Goal: Find specific page/section: Find specific page/section

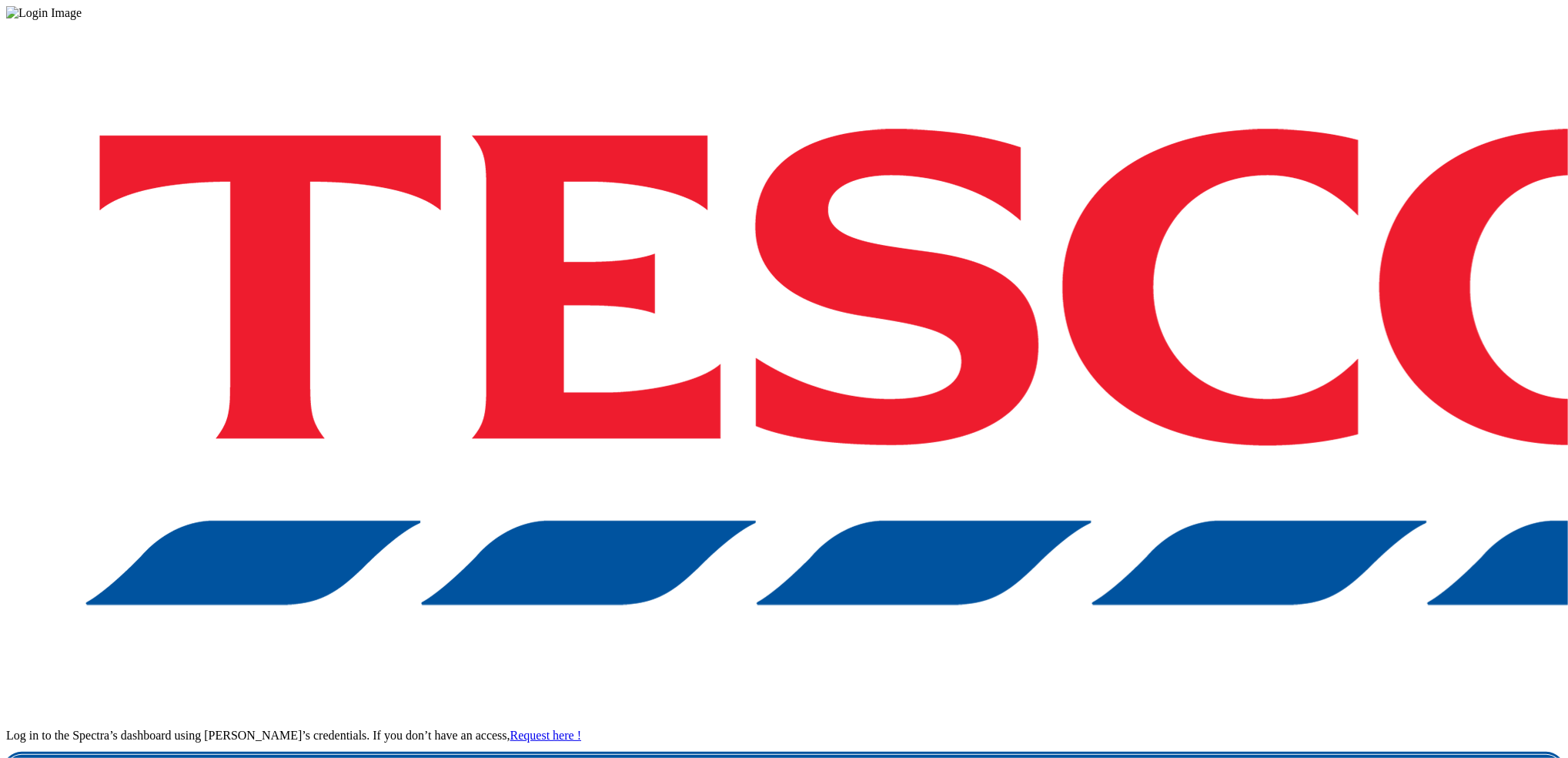
click at [1159, 755] on link "Login" at bounding box center [784, 770] width 1556 height 31
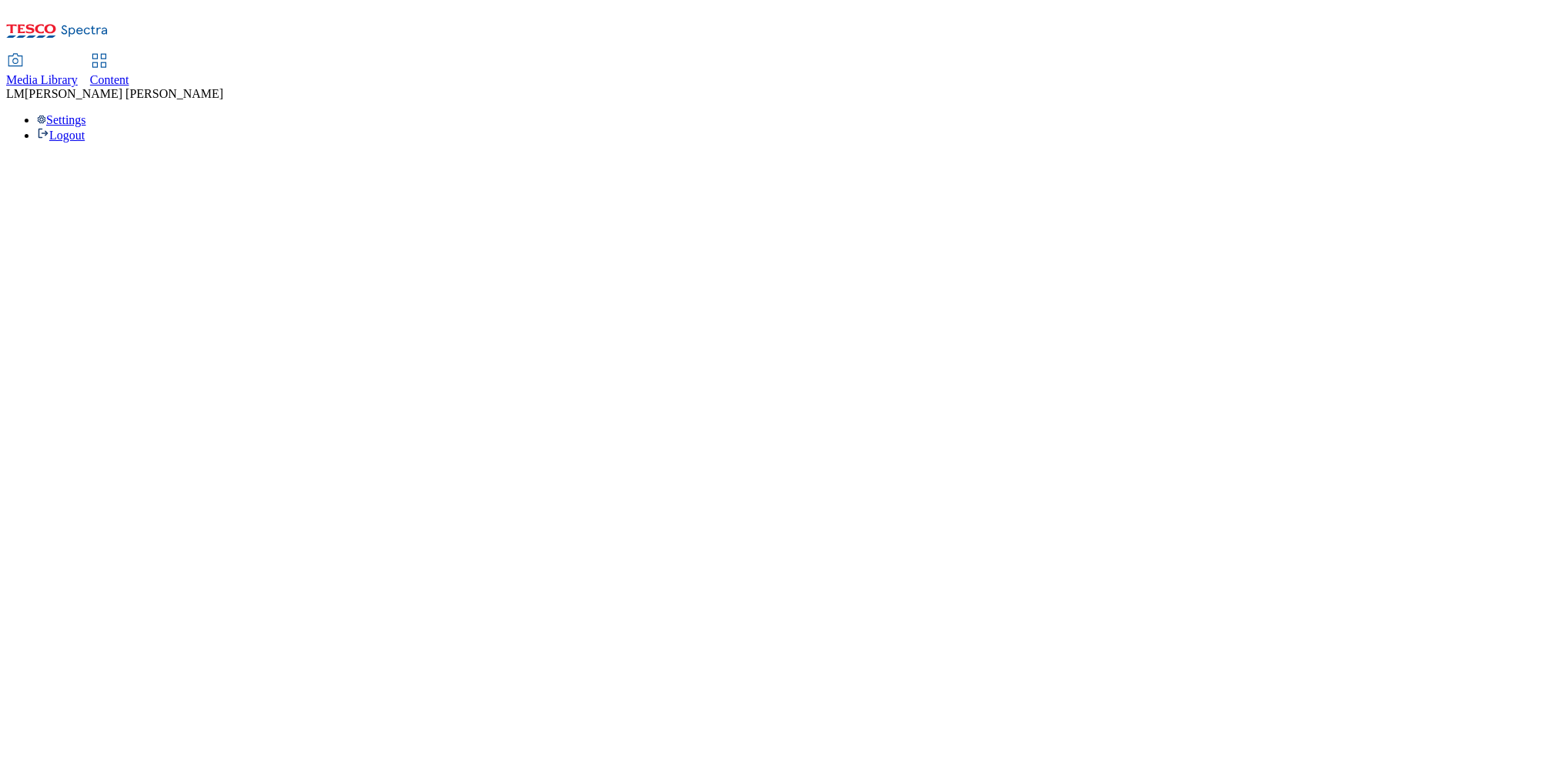
select select "ghs-[GEOGRAPHIC_DATA]"
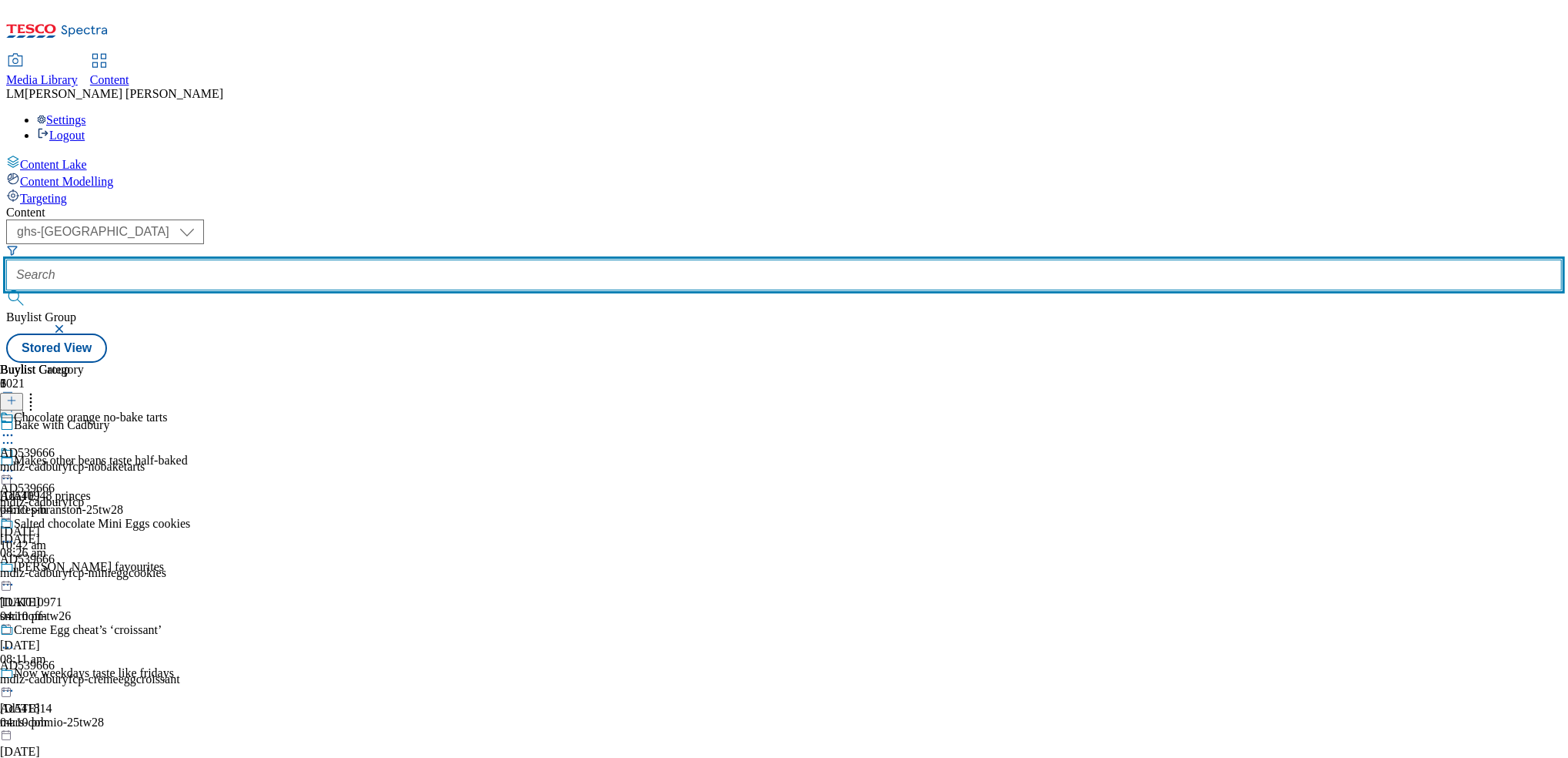
click at [384, 259] on input "text" at bounding box center [784, 275] width 1556 height 31
paste input "541743"
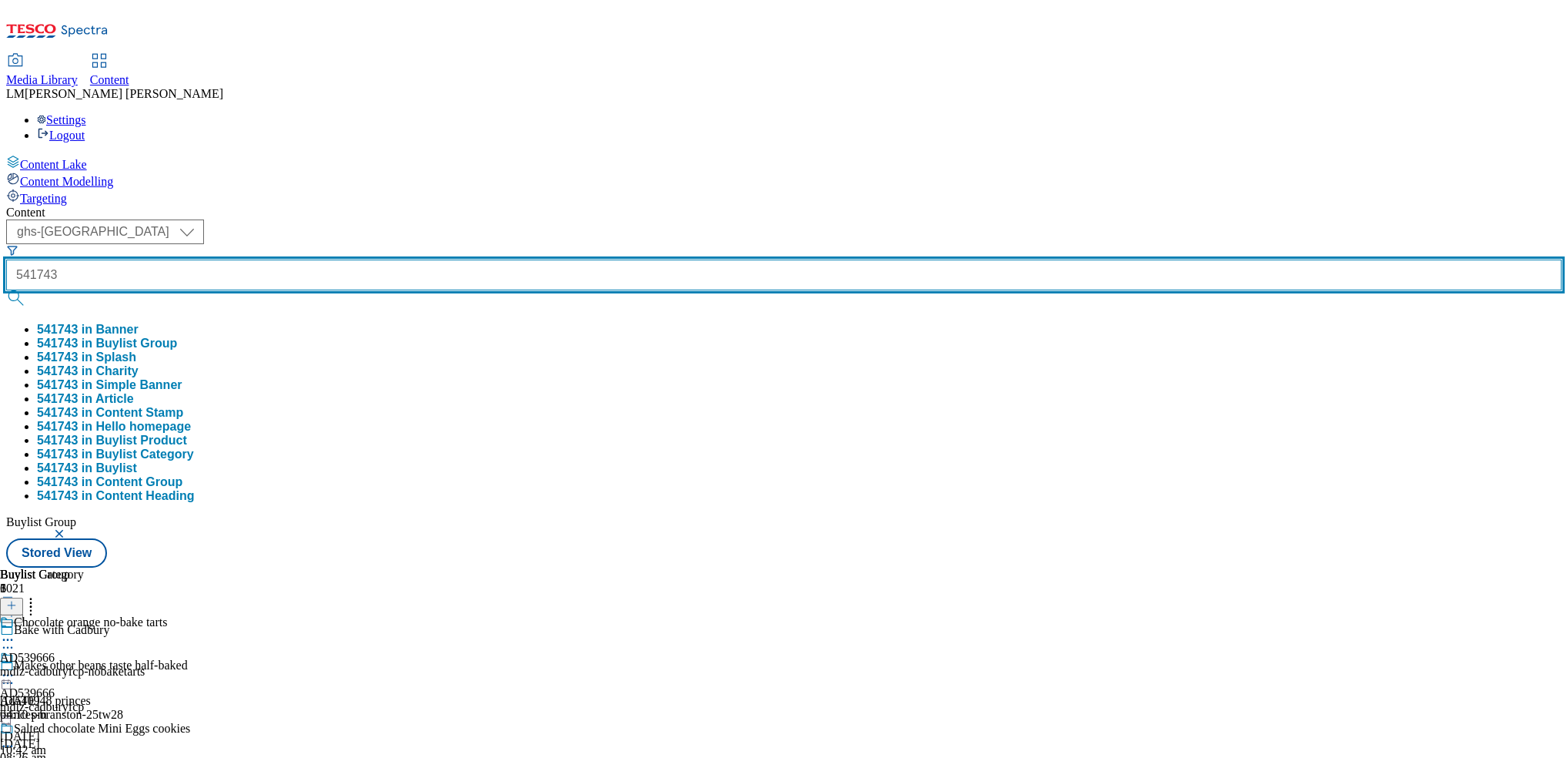
type input "541743"
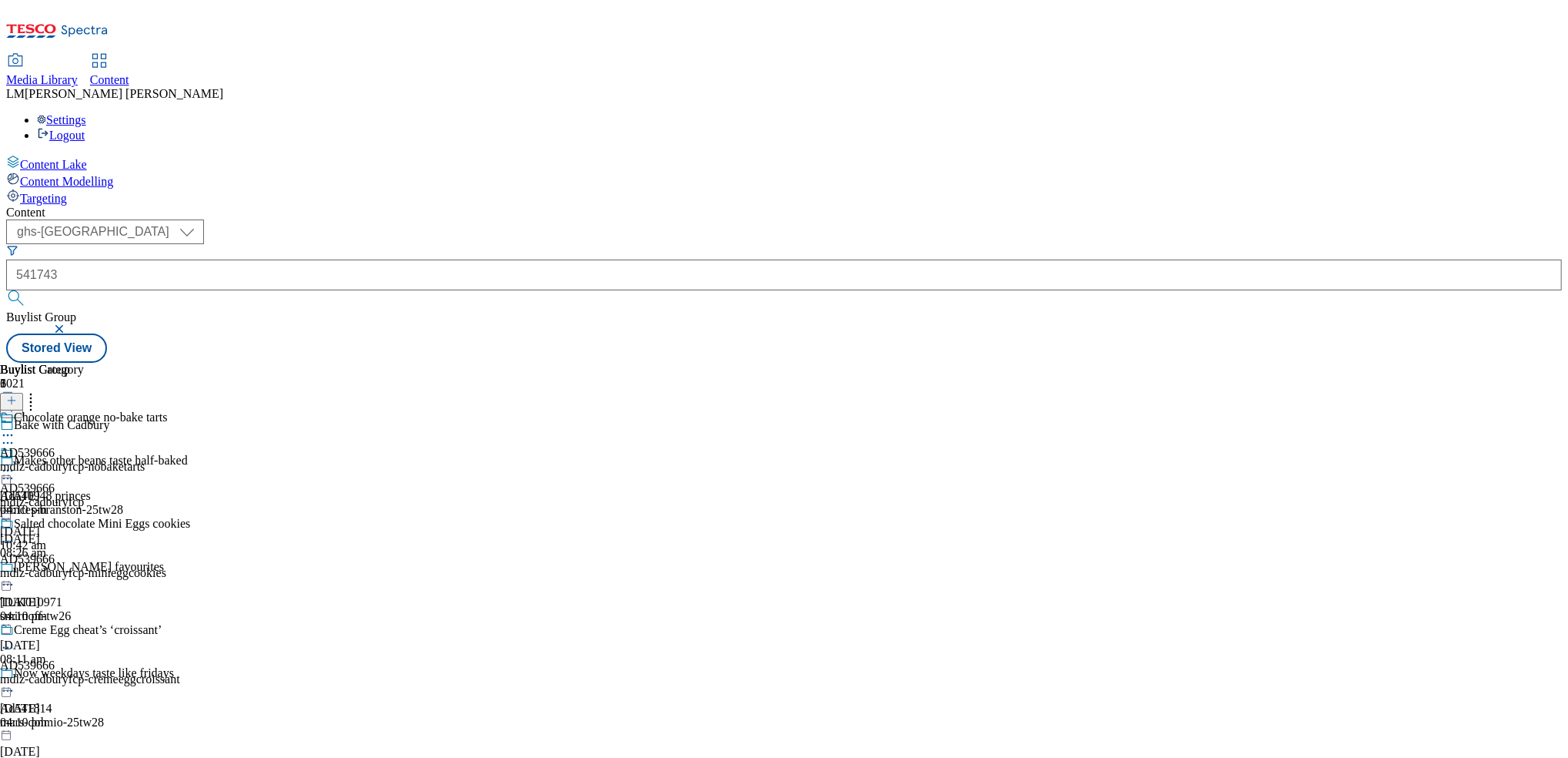
click at [27, 290] on button "submit" at bounding box center [16, 298] width 21 height 15
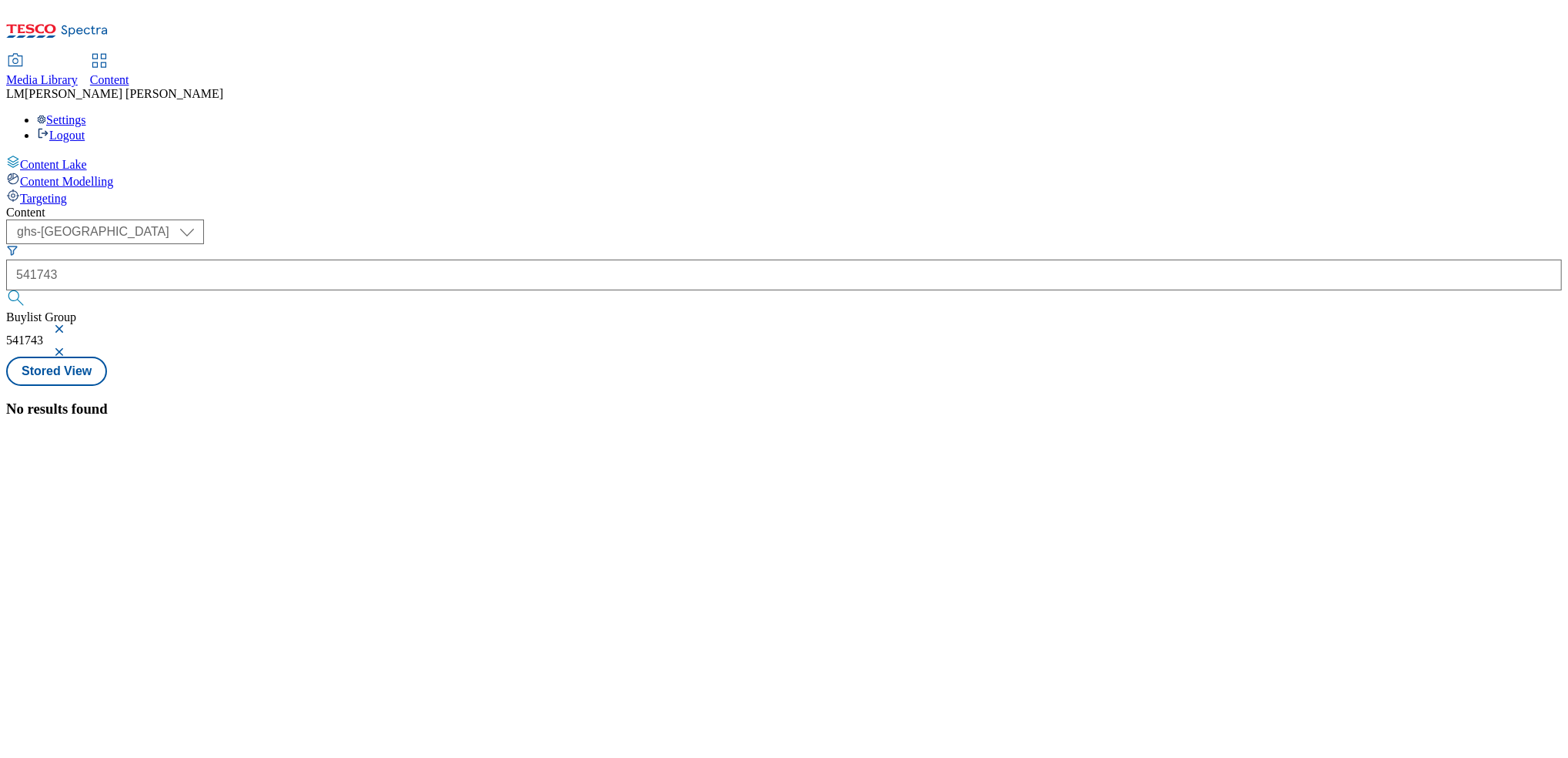
click at [69, 324] on button "button" at bounding box center [61, 329] width 15 height 9
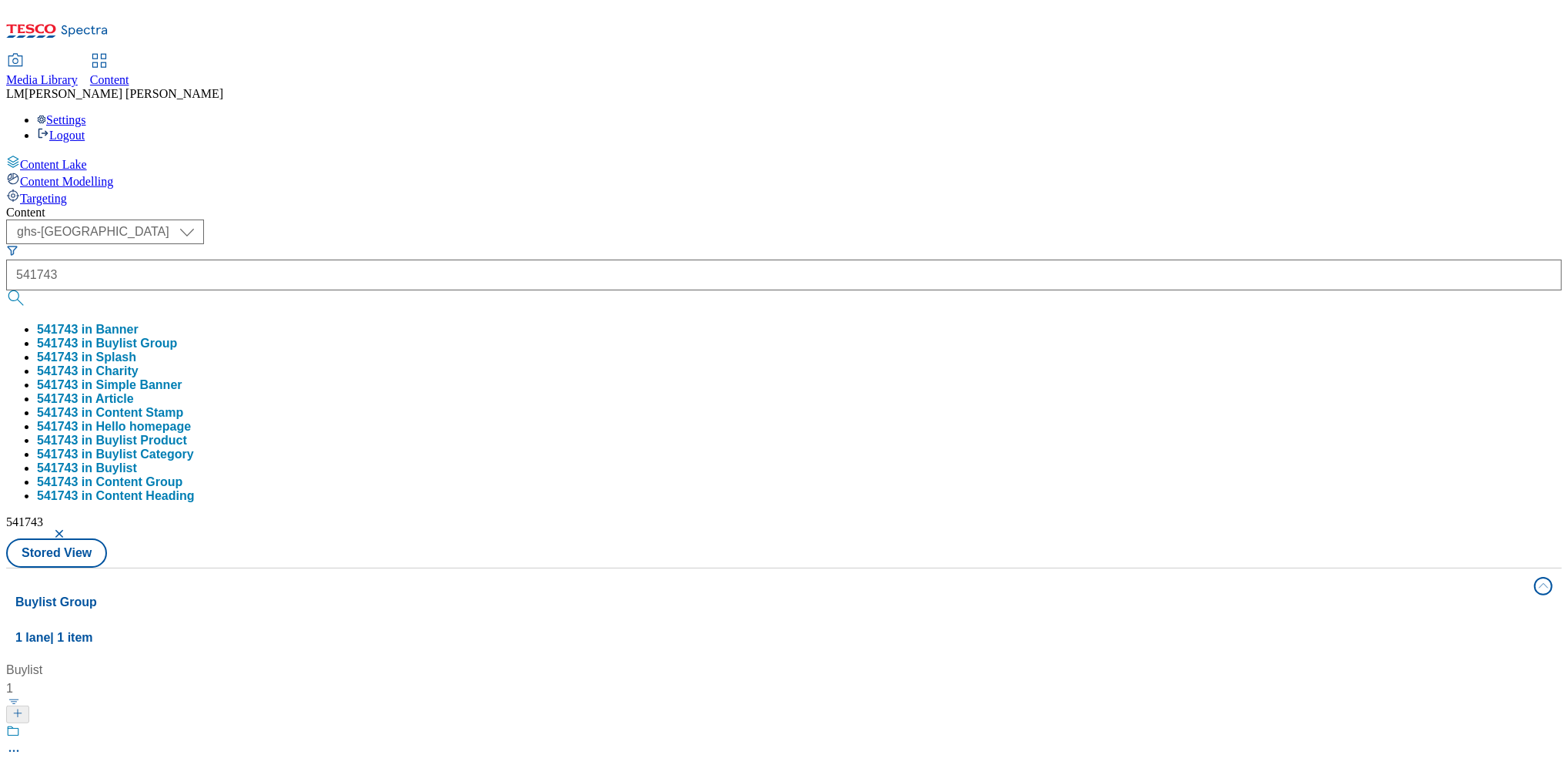
click at [706, 205] on div "Content ( optional ) ghs-roi ghs-uk ghs-uk 541743 541743 in Banner 541743 in Bu…" at bounding box center [784, 722] width 1556 height 1034
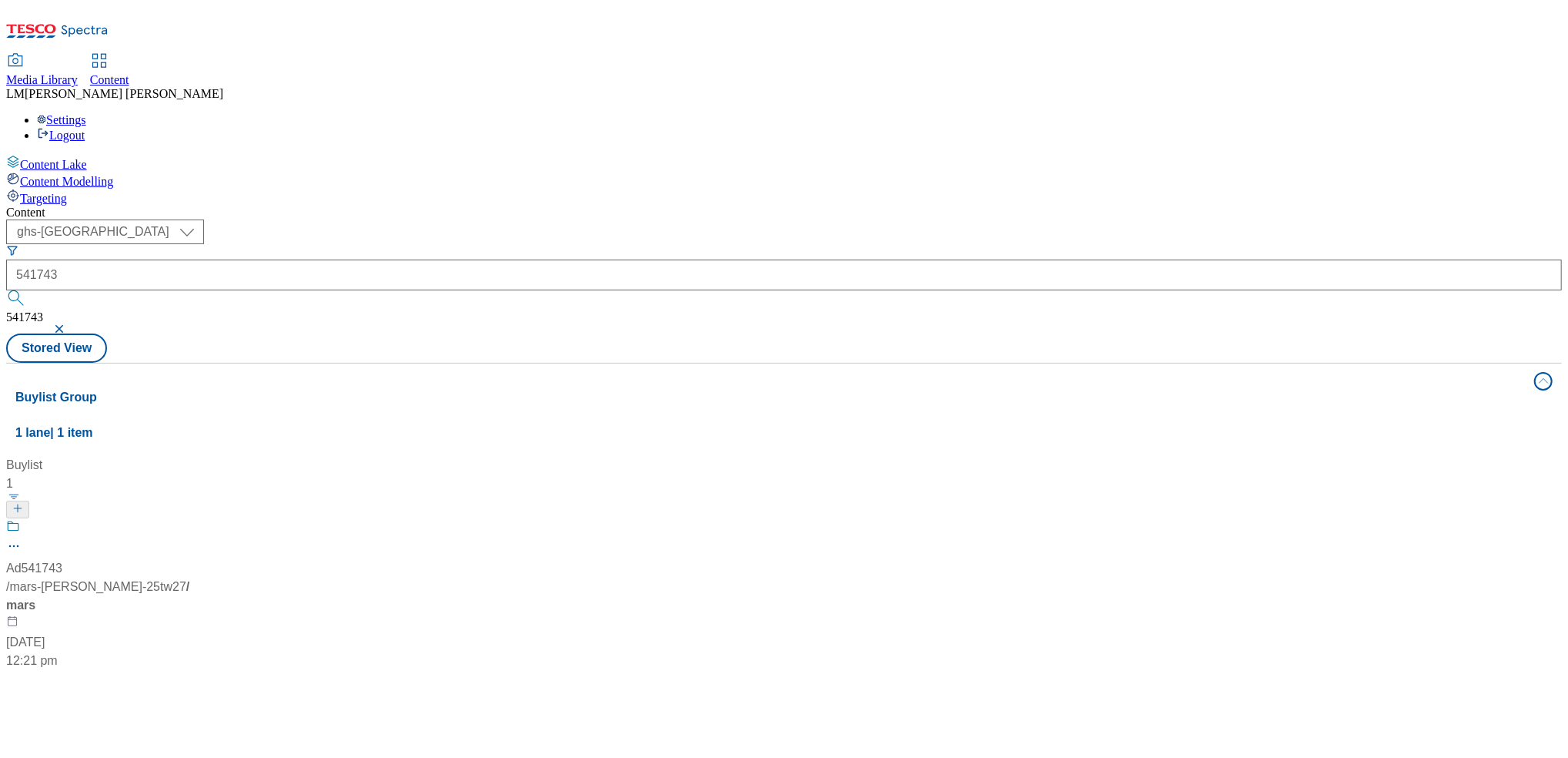
click at [198, 519] on div "Ad541743 / mars-cesar-25tw27 / mars 11 Aug 2025 12:21 pm" at bounding box center [102, 595] width 192 height 151
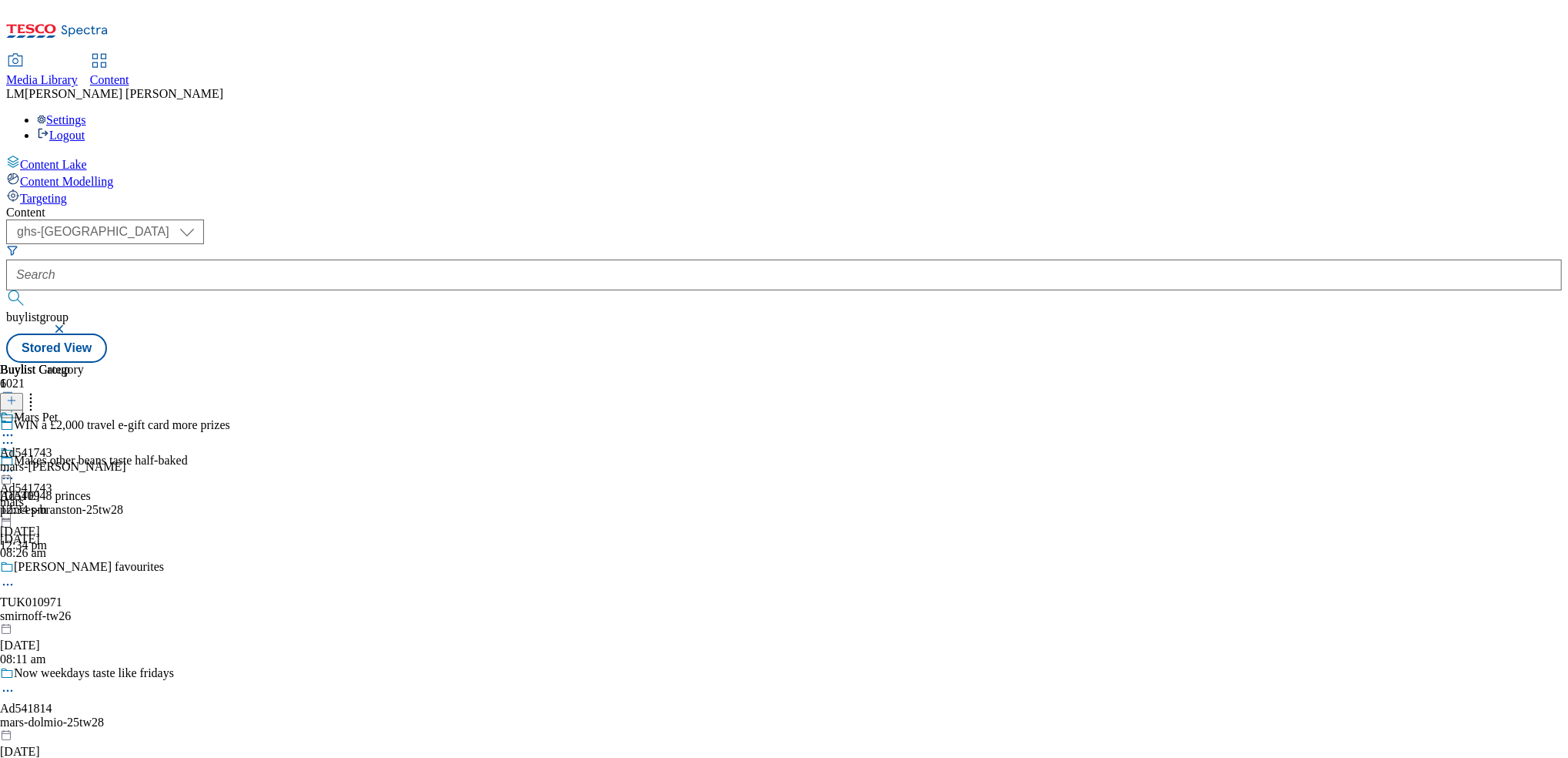
click at [126, 460] on div "mars-cesar" at bounding box center [63, 467] width 126 height 14
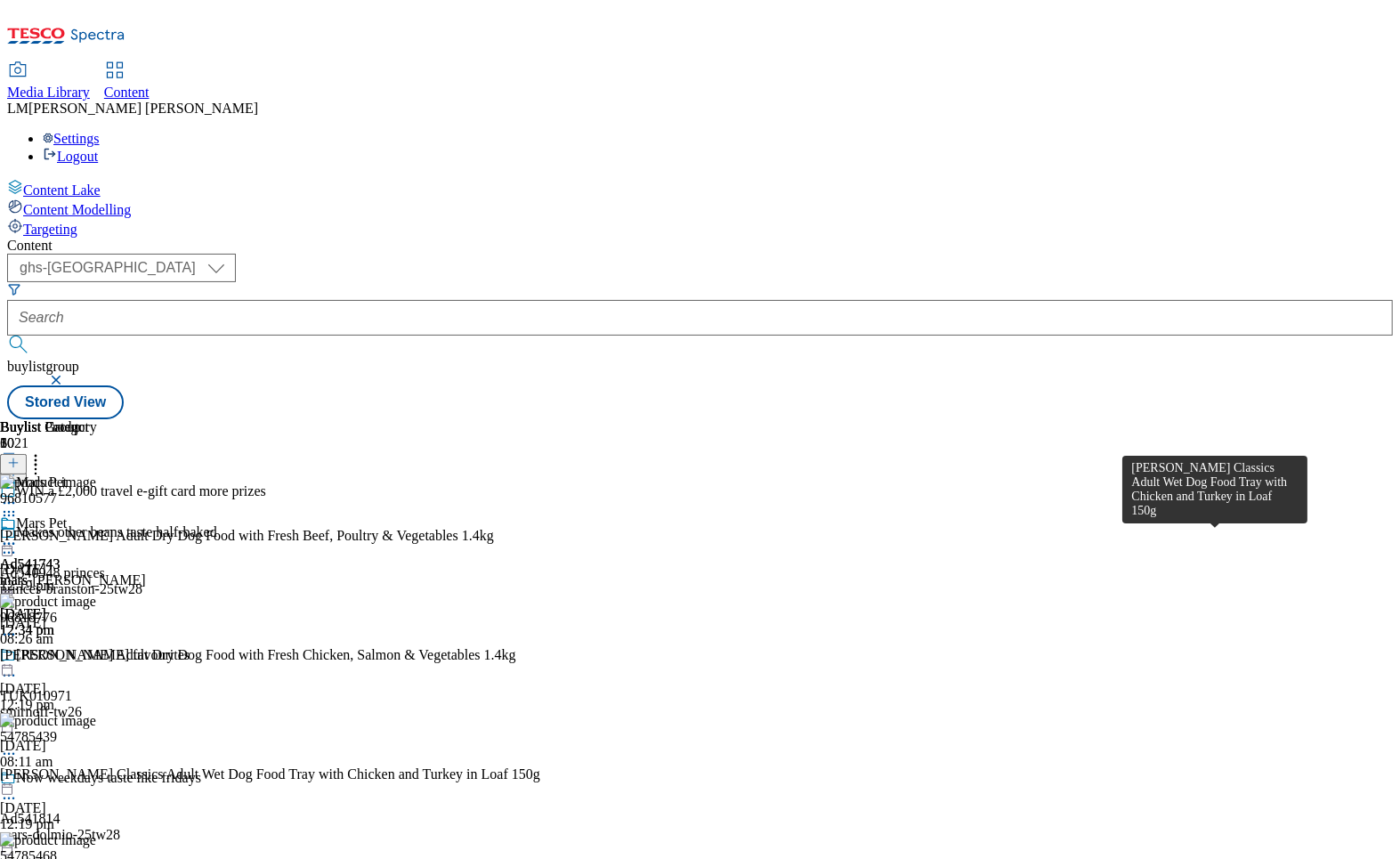
scroll to position [311, 0]
click at [45, 451] on icon at bounding box center [36, 460] width 18 height 18
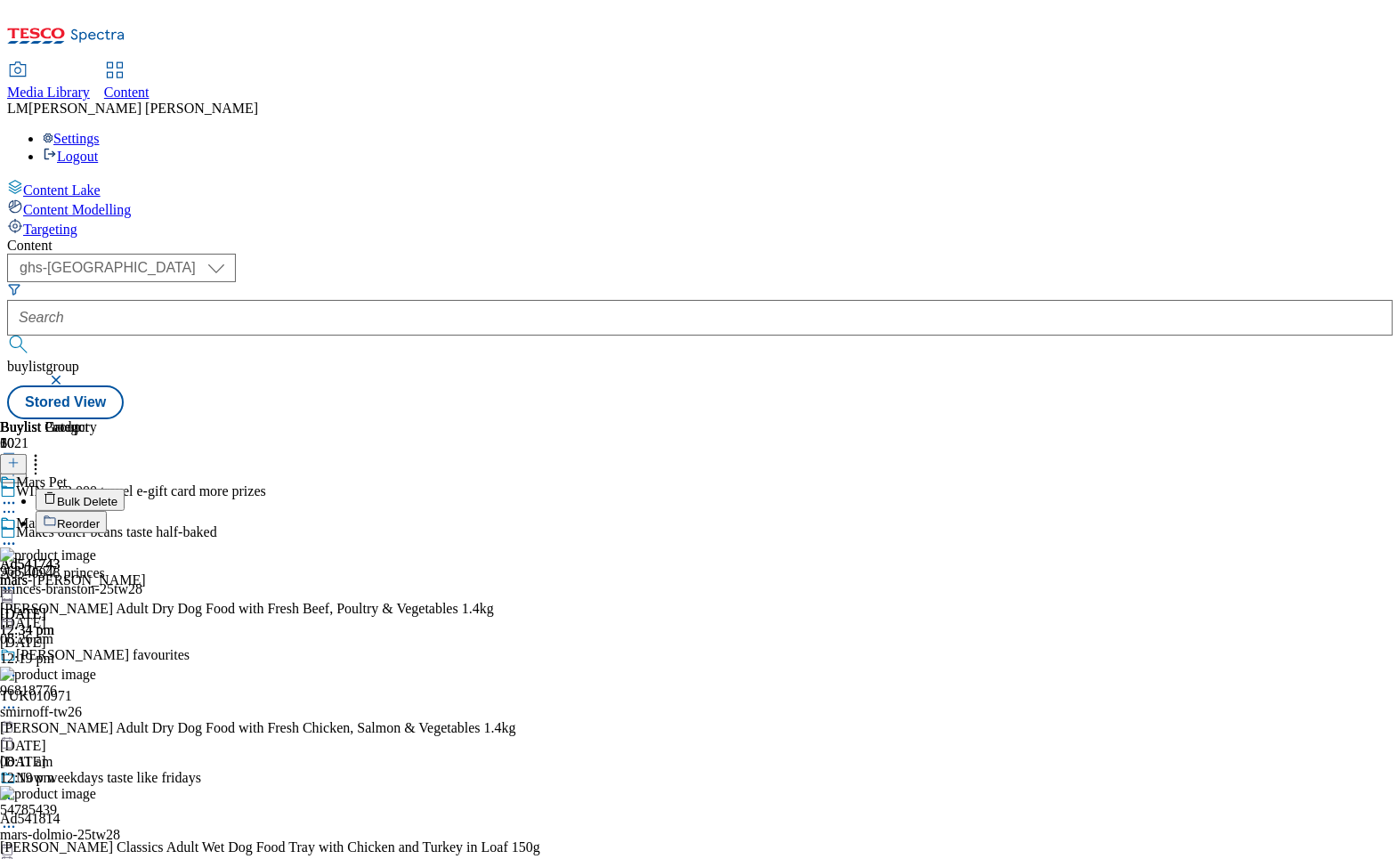
click at [99, 517] on span "Reorder" at bounding box center [77, 523] width 43 height 13
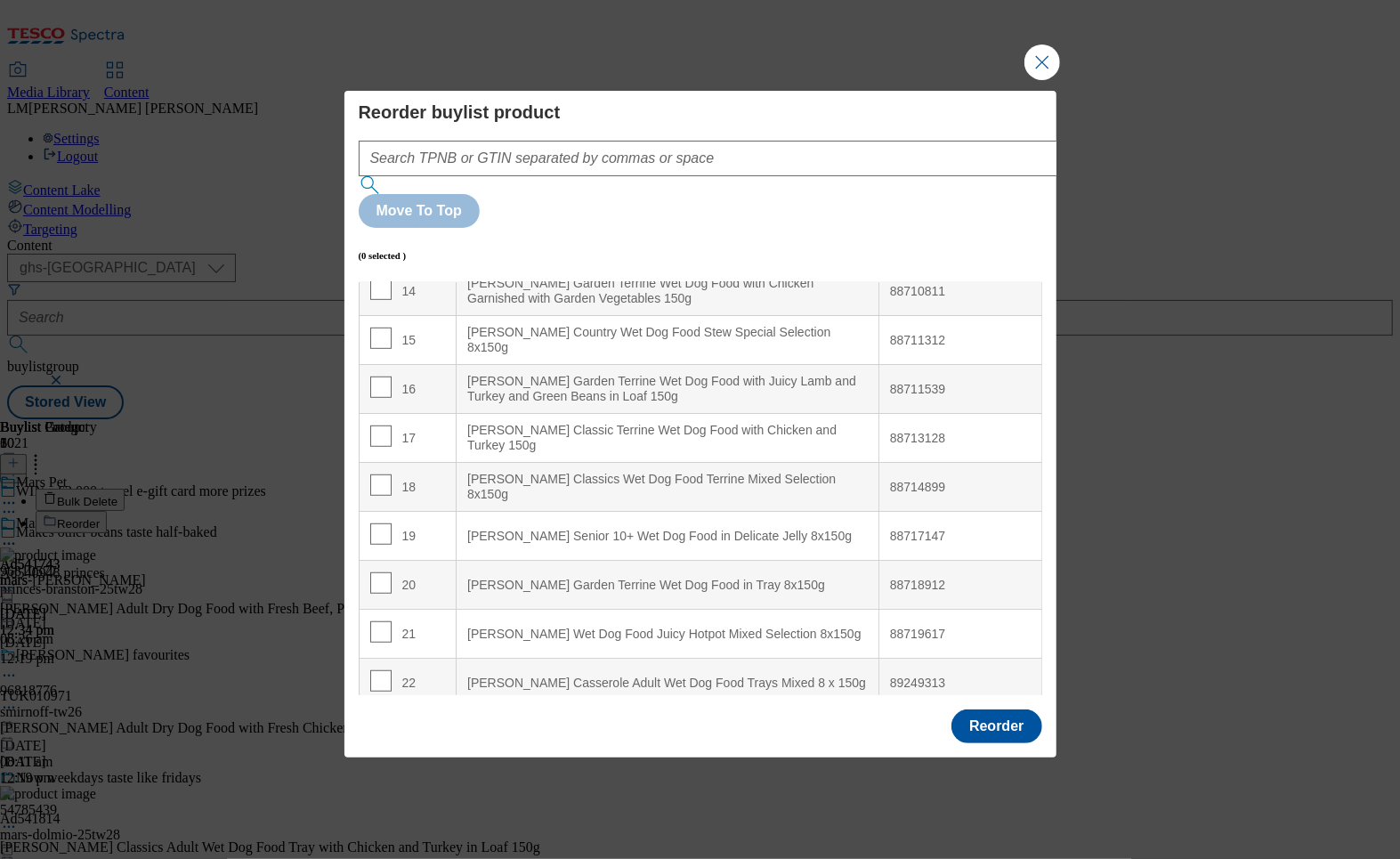
scroll to position [730, 0]
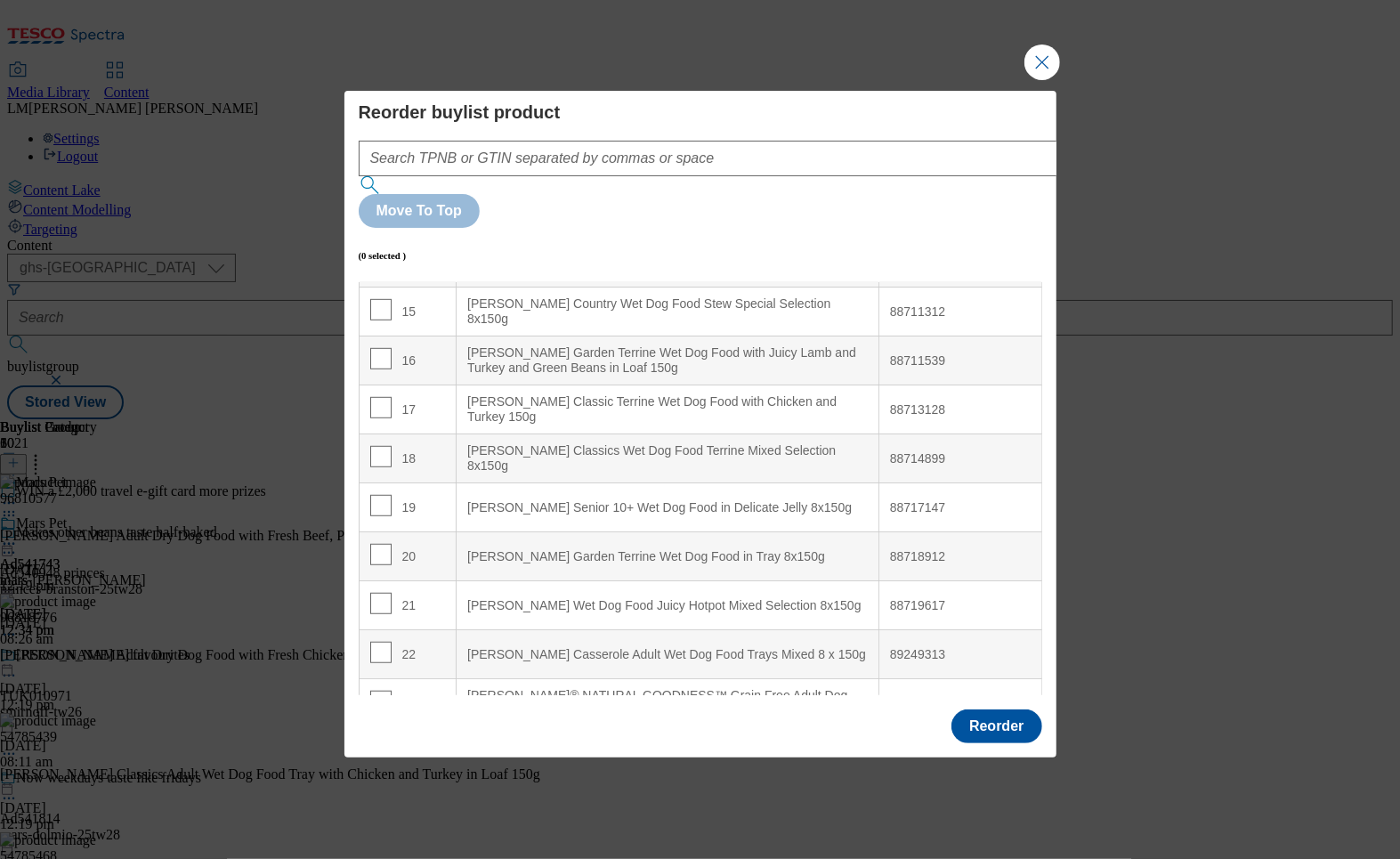
click at [920, 305] on div "88711312" at bounding box center [960, 312] width 141 height 16
click at [894, 305] on div "88711312" at bounding box center [960, 312] width 141 height 16
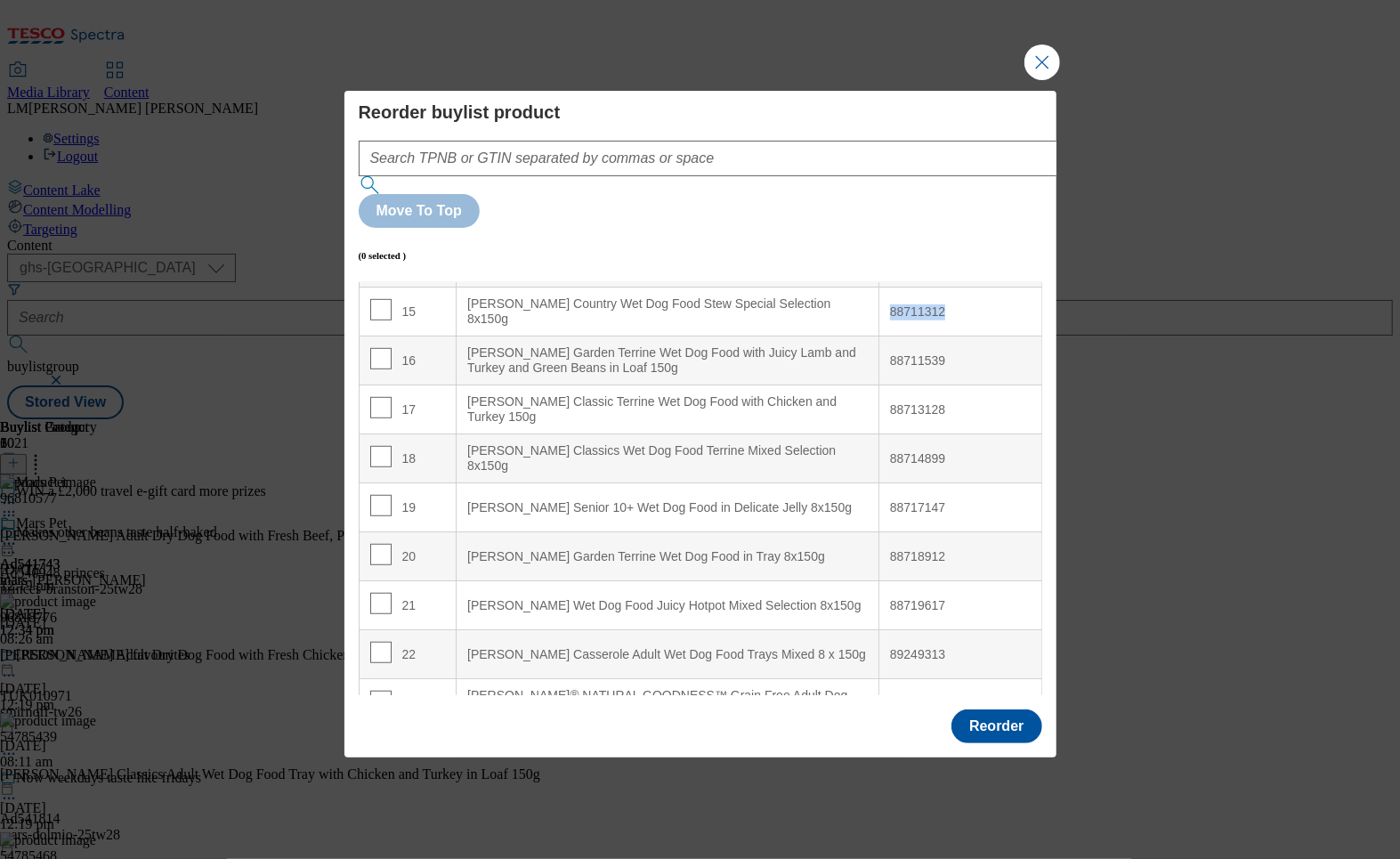
copy div "88711312"
click at [955, 305] on div "88711312" at bounding box center [960, 312] width 141 height 16
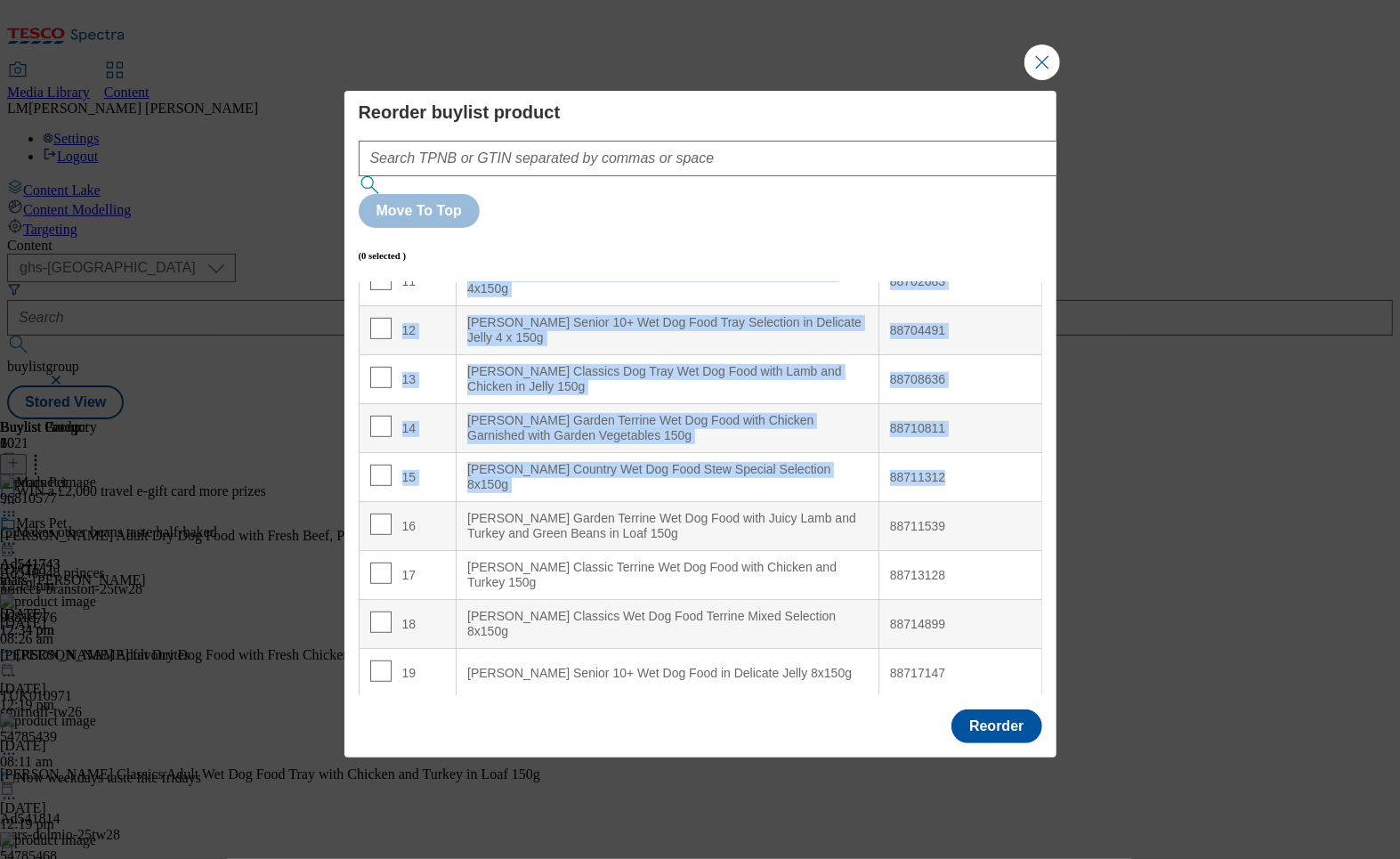
scroll to position [491, 0]
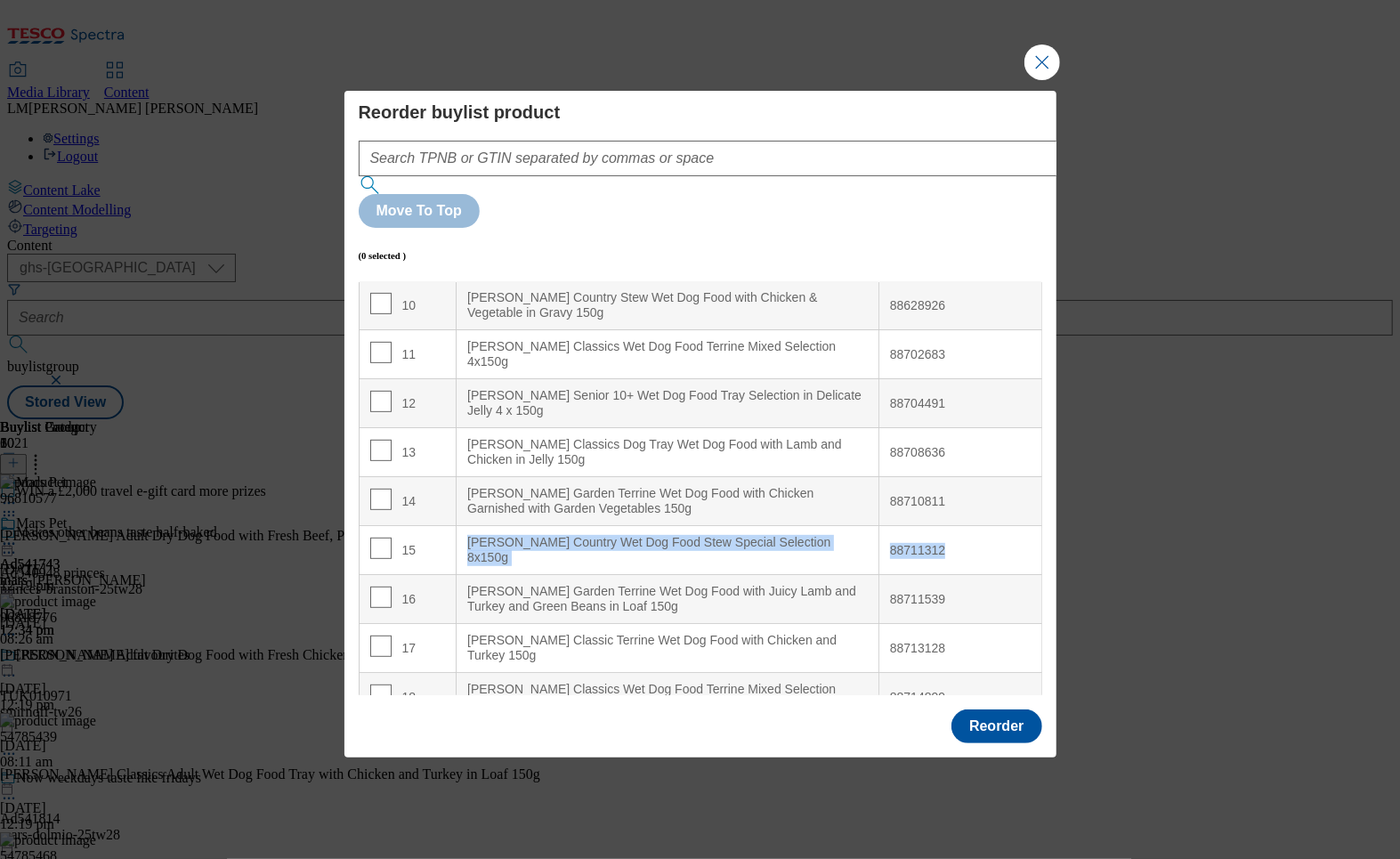
drag, startPoint x: 953, startPoint y: 261, endPoint x: 468, endPoint y: 509, distance: 544.7
click at [468, 526] on tr "15 Cesar Country Wet Dog Food Stew Special Selection 8x150g 88711312" at bounding box center [700, 550] width 683 height 49
copy tr "Cesar Country Wet Dog Food Stew Special Selection 8x150g 88711312"
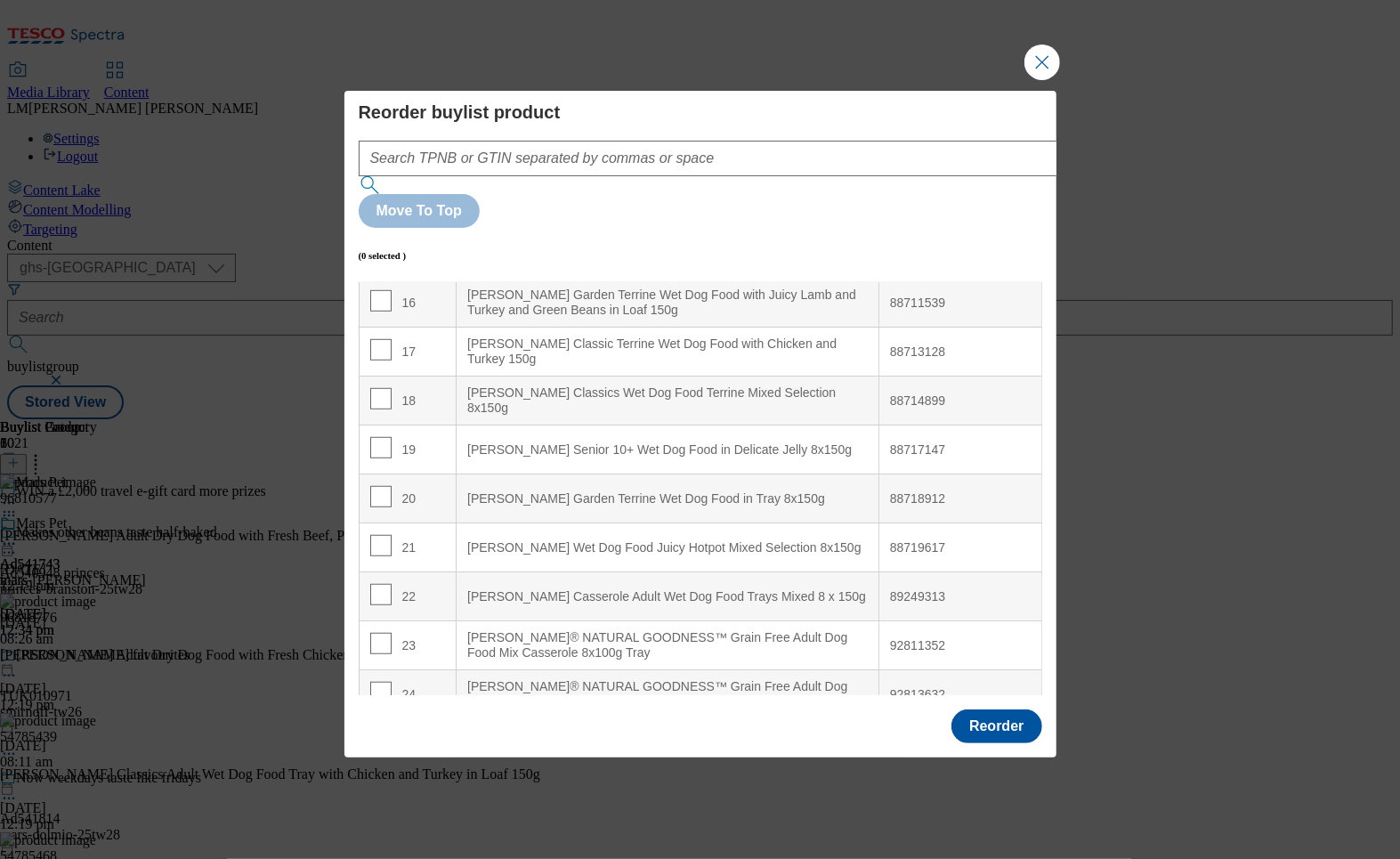
scroll to position [790, 0]
drag, startPoint x: 956, startPoint y: 351, endPoint x: 468, endPoint y: 354, distance: 488.0
click at [468, 375] on tr "18 Cesar Classics Wet Dog Food Terrine Mixed Selection 8x150g 88714899" at bounding box center [700, 399] width 683 height 49
copy tr "Cesar Classics Wet Dog Food Terrine Mixed Selection 8x150g 88714899"
drag, startPoint x: 953, startPoint y: 404, endPoint x: 463, endPoint y: 395, distance: 490.1
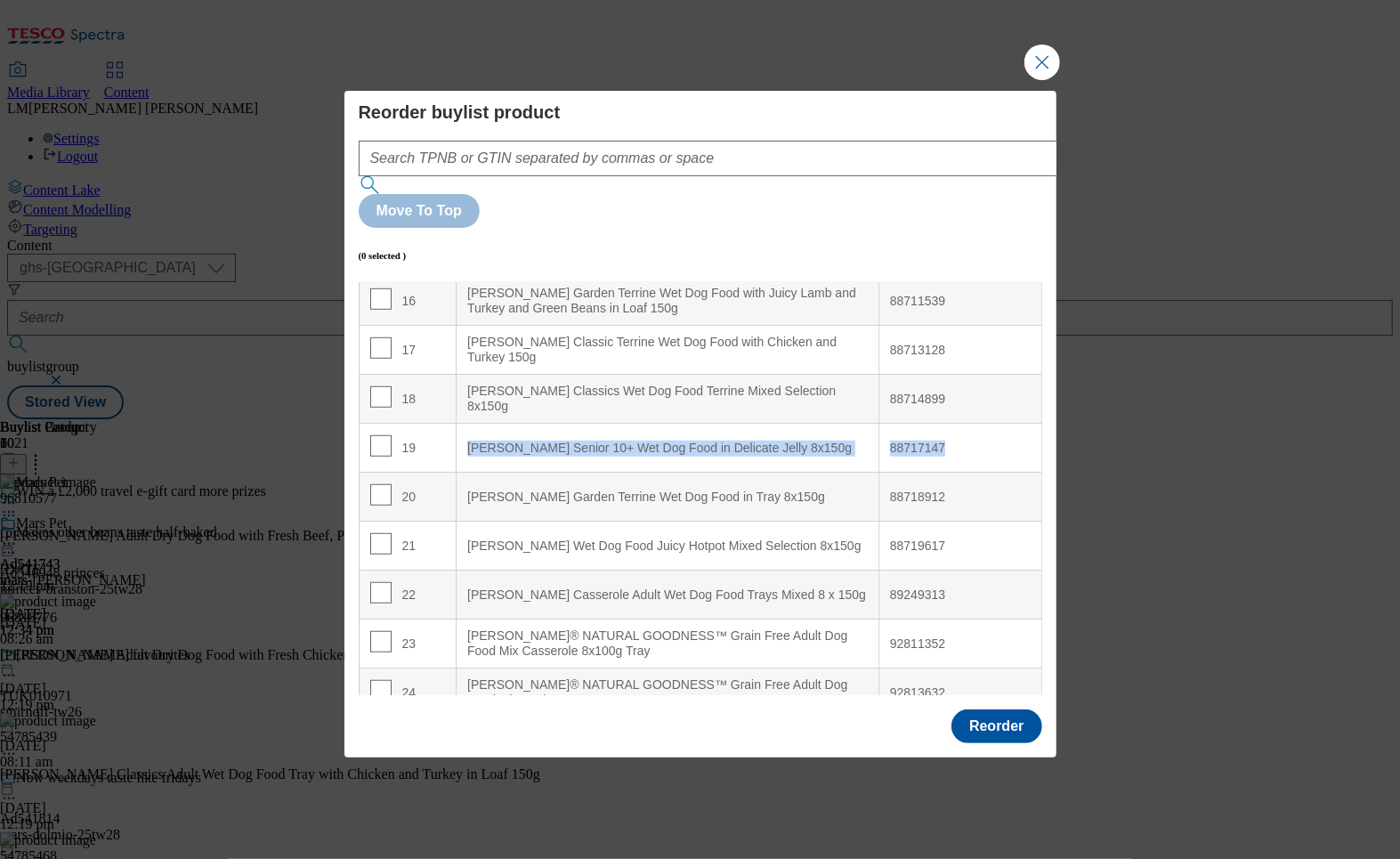
click at [463, 424] on tr "19 Cesar Senior 10+ Wet Dog Food in Delicate Jelly 8x150g 88717147" at bounding box center [700, 447] width 683 height 49
copy tr "Cesar Senior 10+ Wet Dog Food in Delicate Jelly 8x150g 88717147"
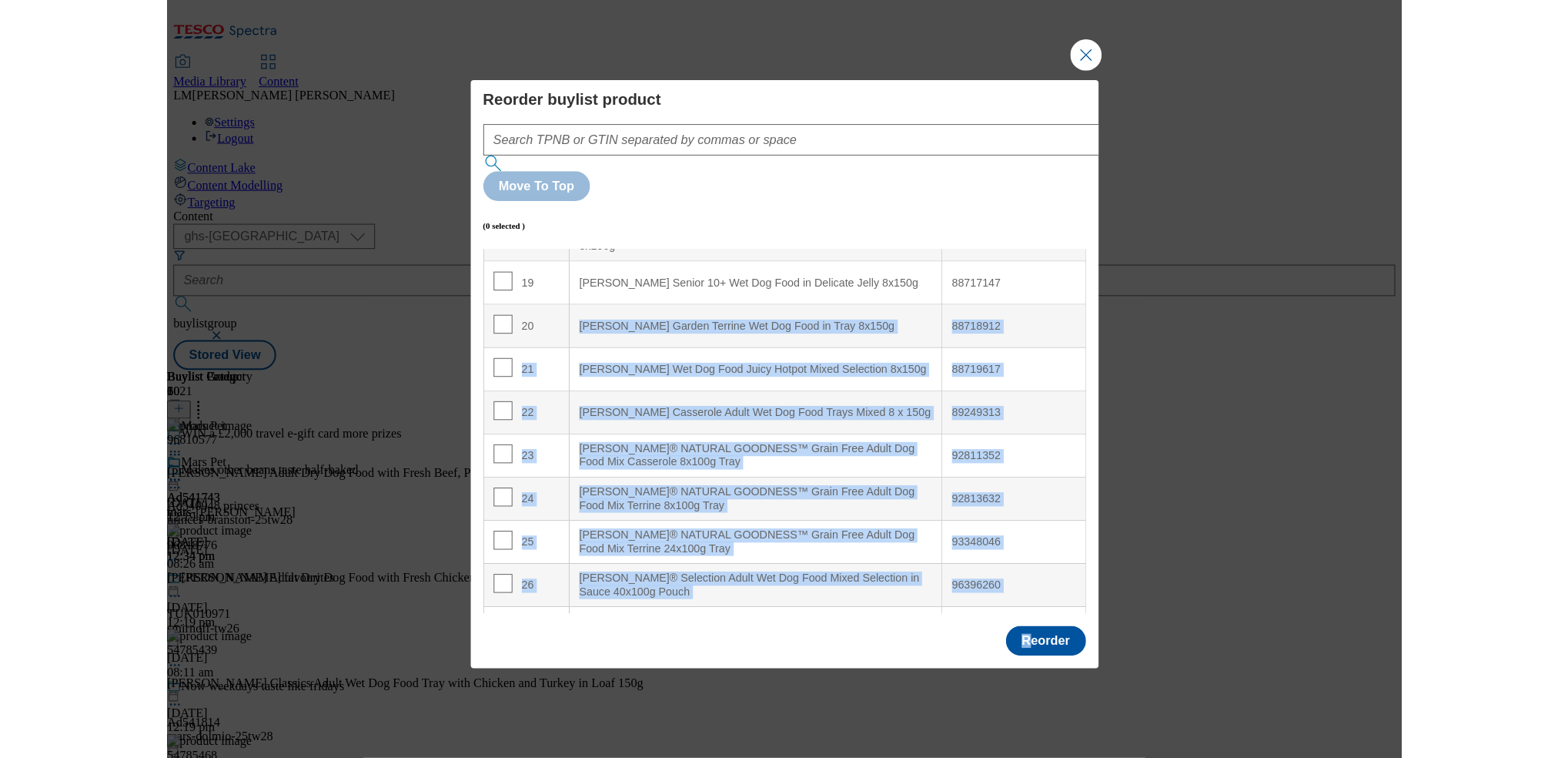
scroll to position [955, 0]
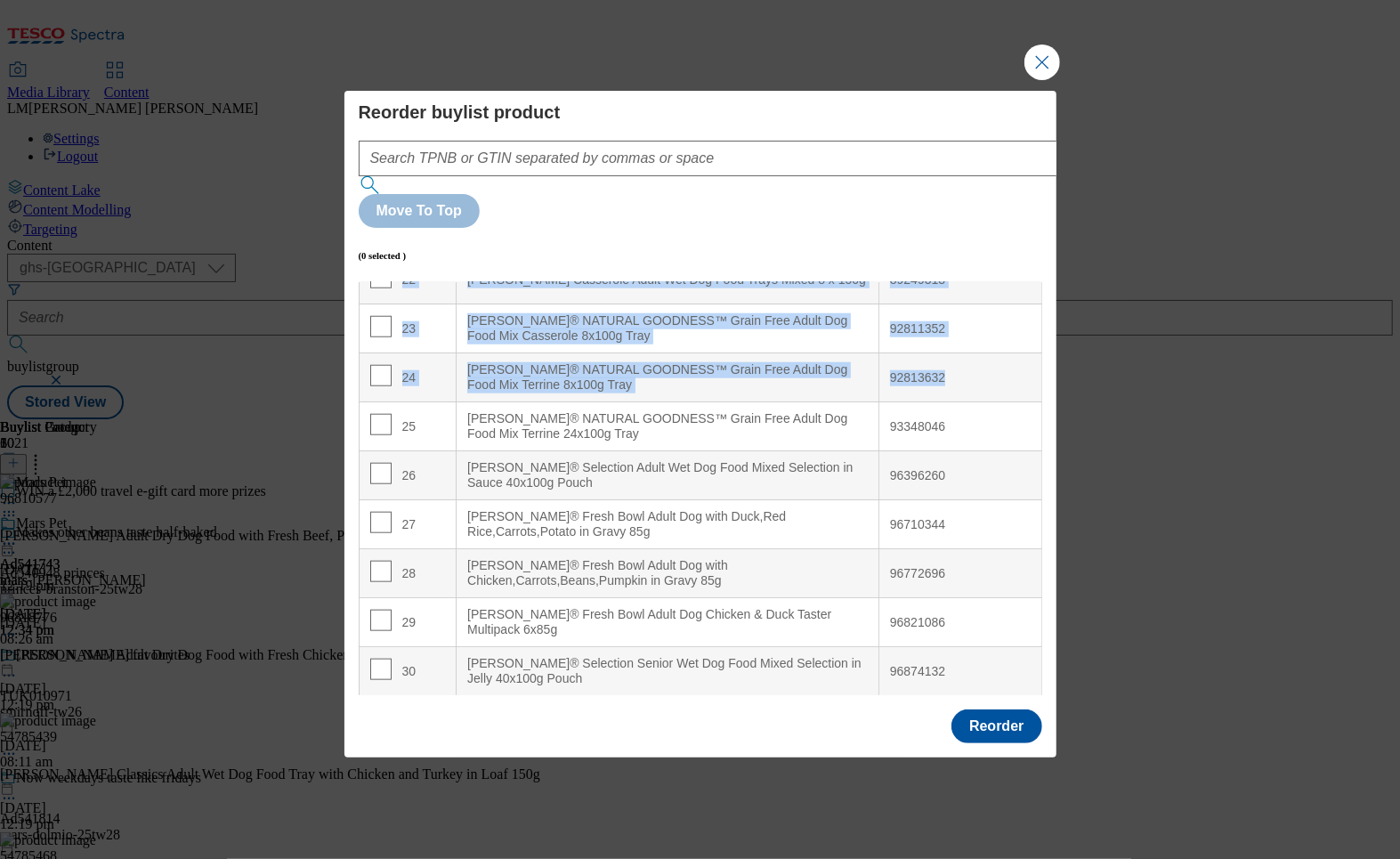
drag, startPoint x: 462, startPoint y: 444, endPoint x: 963, endPoint y: 329, distance: 514.0
copy tbody "Cesar Garden Terrine Wet Dog Food in Tray 8x150g 88718912 21 Cesar Wet Dog Food…"
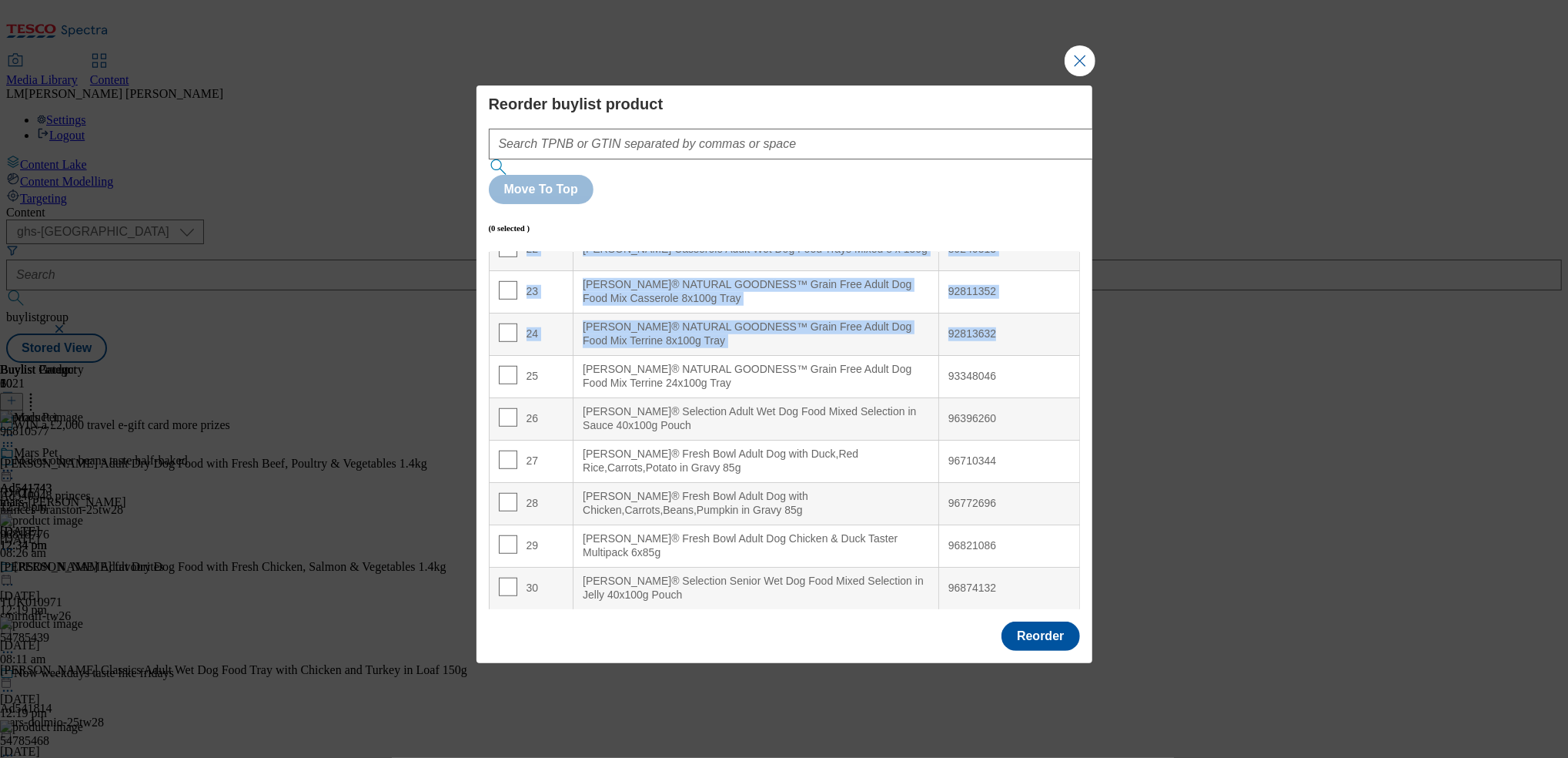
scroll to position [0, 0]
